Goal: Task Accomplishment & Management: Use online tool/utility

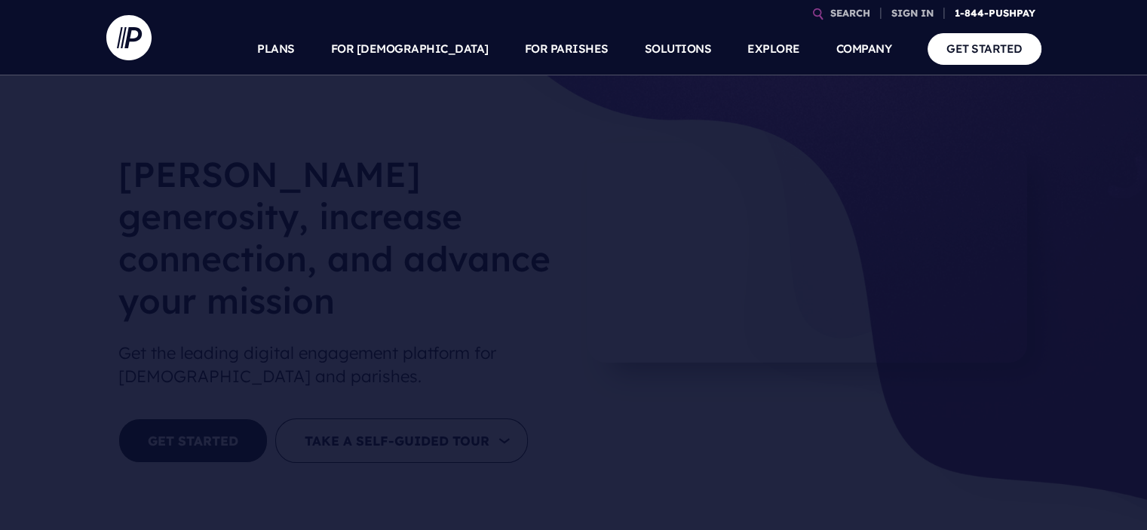
click at [1014, 9] on link "1-844-PUSHPAY" at bounding box center [995, 13] width 93 height 26
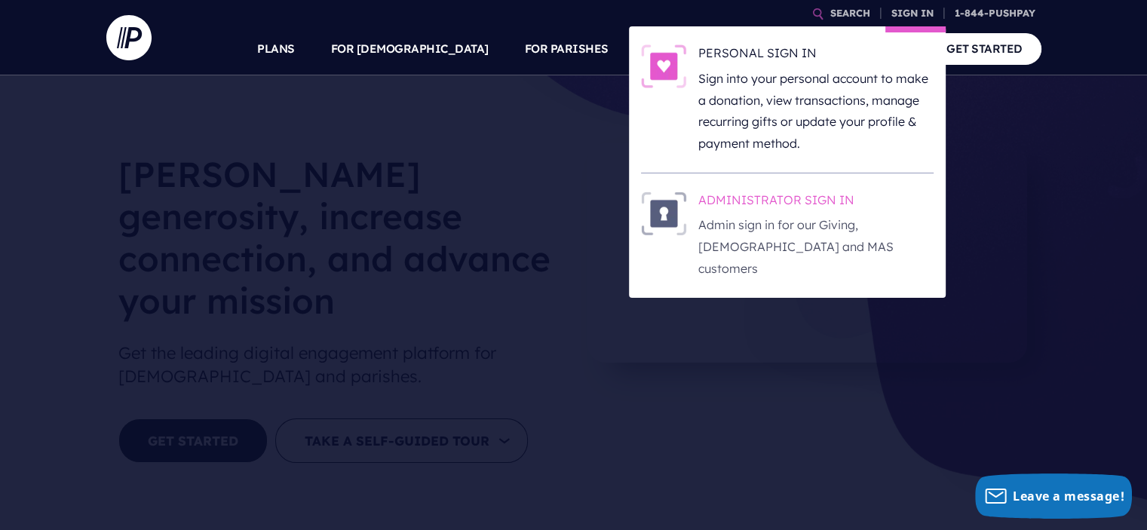
click at [820, 202] on h6 "ADMINISTRATOR SIGN IN" at bounding box center [815, 203] width 235 height 23
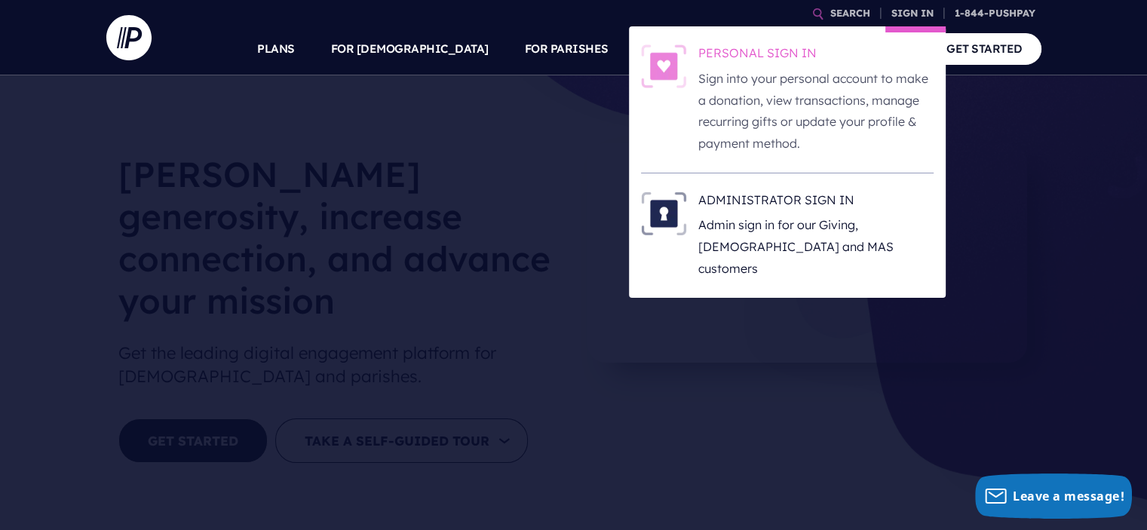
click at [760, 60] on h6 "PERSONAL SIGN IN" at bounding box center [815, 56] width 235 height 23
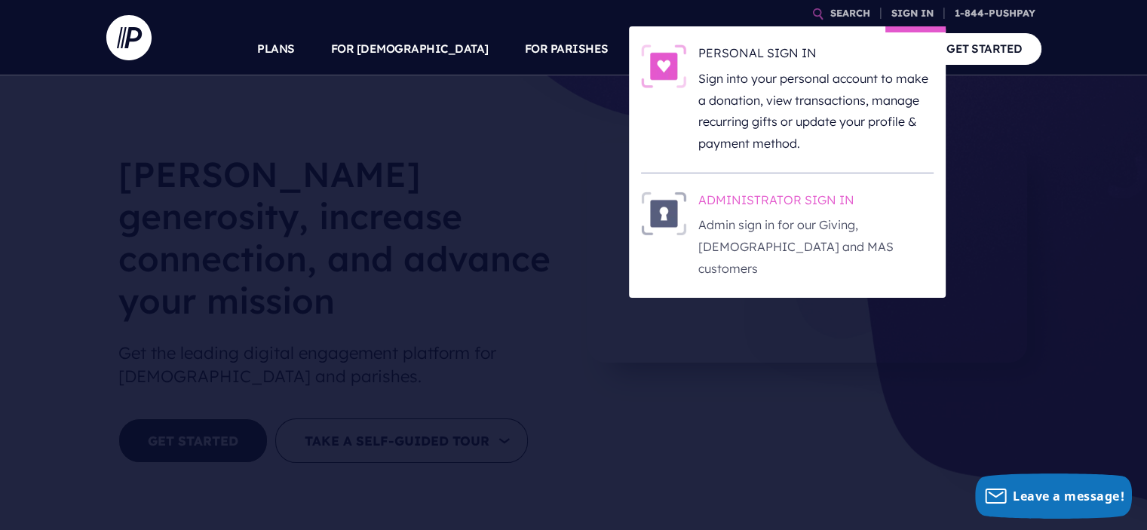
click at [807, 202] on h6 "ADMINISTRATOR SIGN IN" at bounding box center [815, 203] width 235 height 23
click at [756, 207] on h6 "ADMINISTRATOR SIGN IN" at bounding box center [815, 203] width 235 height 23
